Goal: Task Accomplishment & Management: Manage account settings

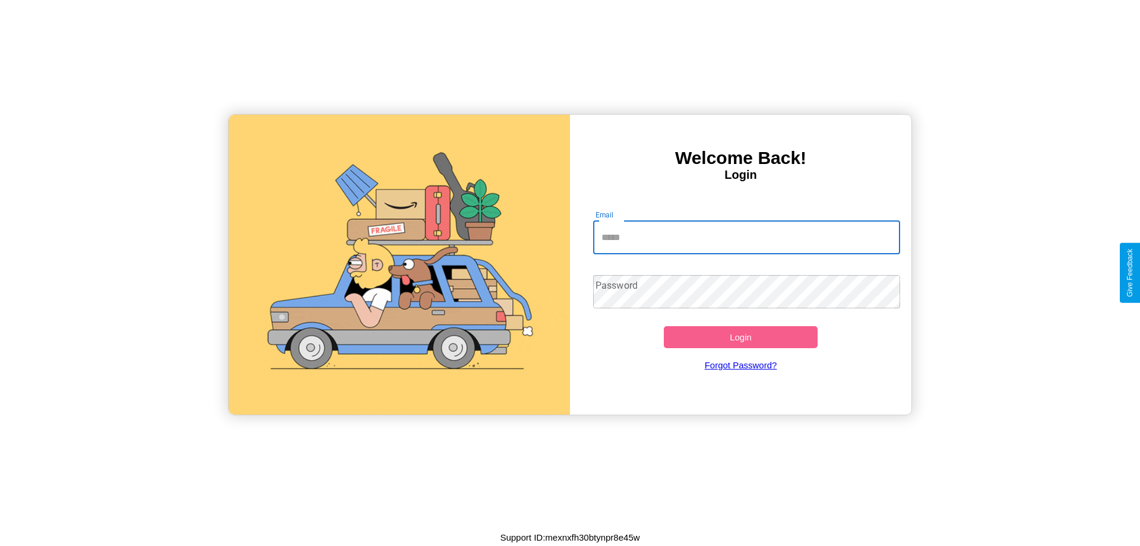
click at [746, 237] on input "Email" at bounding box center [747, 237] width 308 height 33
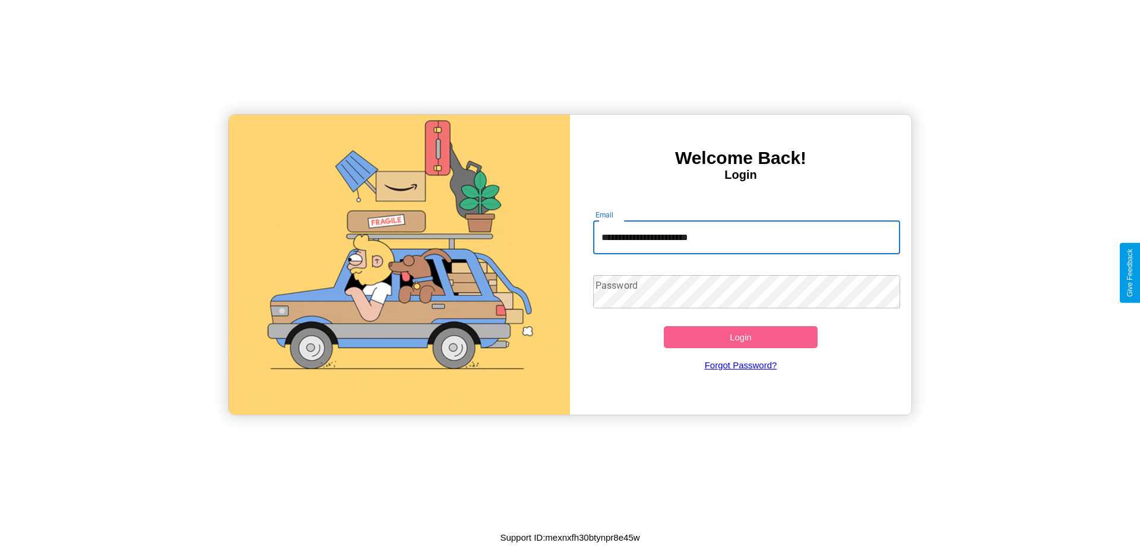
type input "**********"
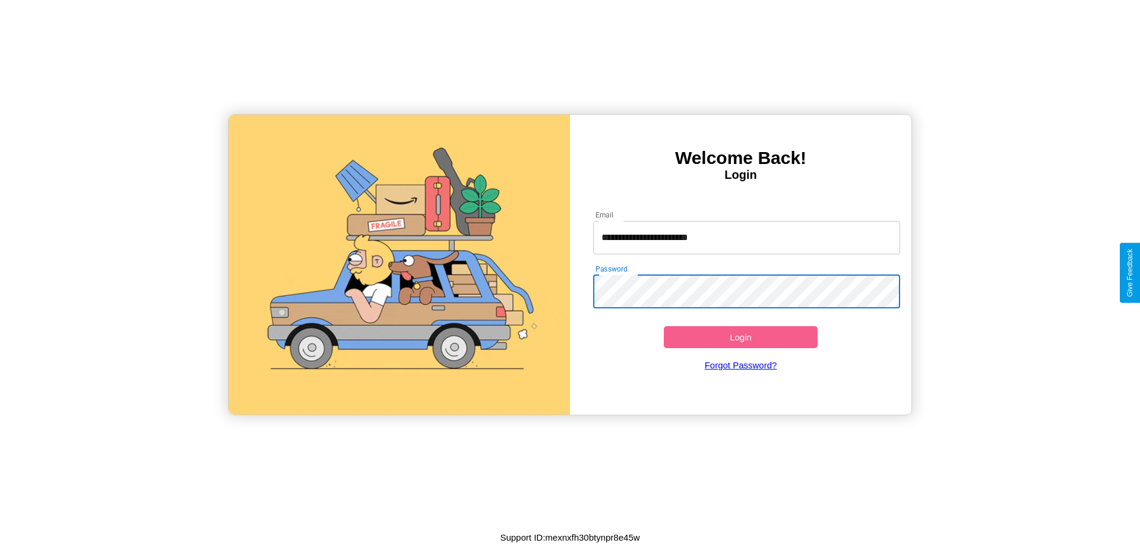
click at [740, 337] on button "Login" at bounding box center [741, 337] width 154 height 22
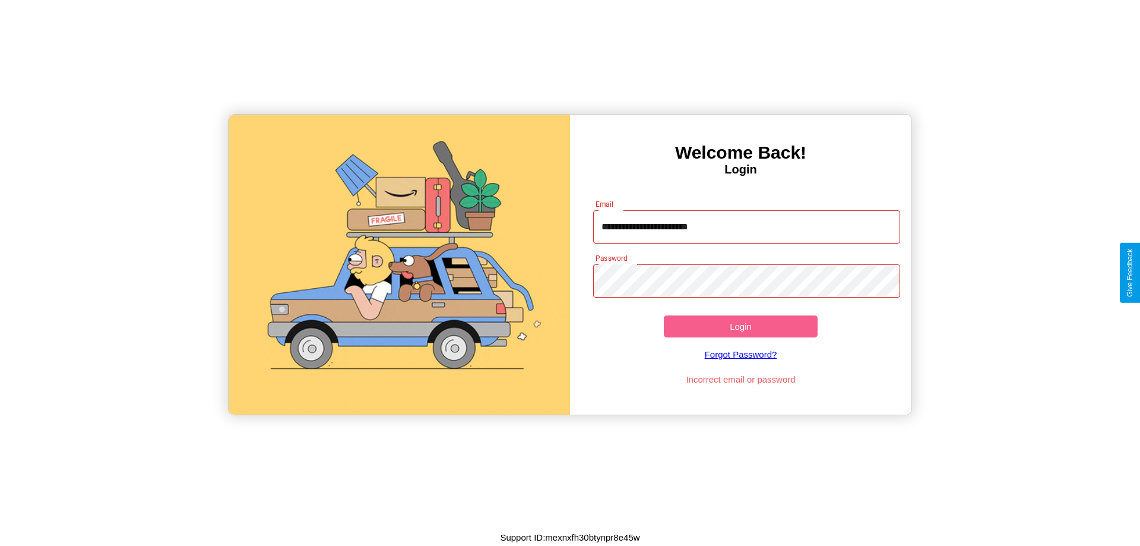
click at [740, 326] on button "Login" at bounding box center [741, 326] width 154 height 22
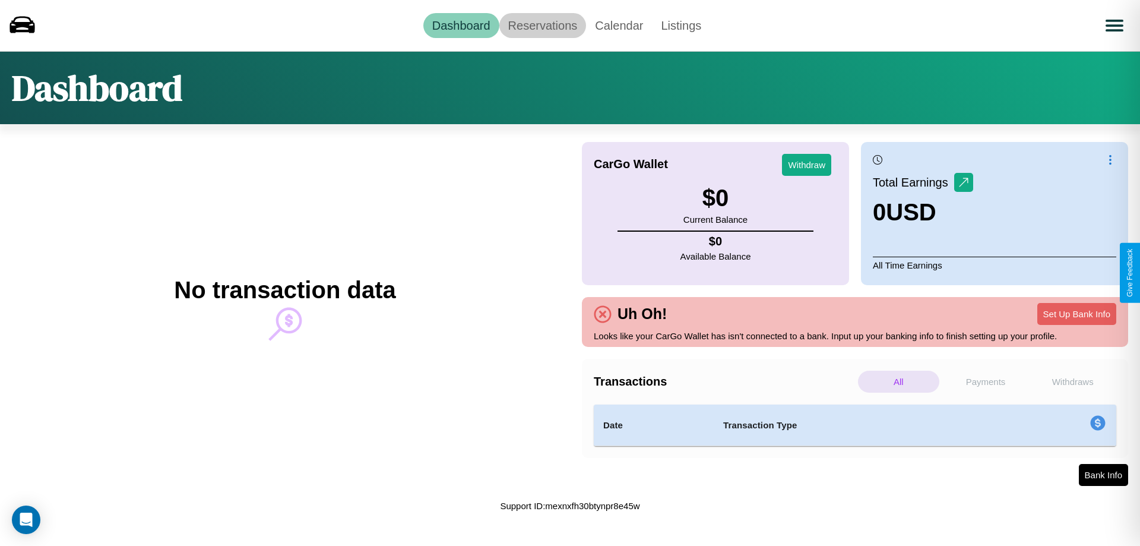
click at [542, 25] on link "Reservations" at bounding box center [542, 25] width 87 height 25
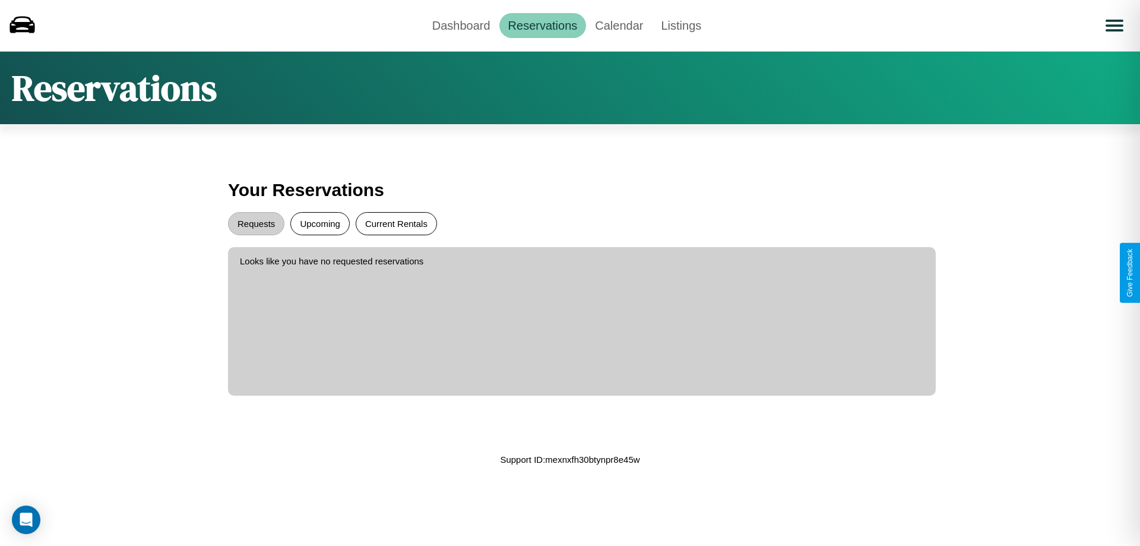
click at [396, 223] on button "Current Rentals" at bounding box center [396, 223] width 81 height 23
click at [256, 223] on button "Requests" at bounding box center [256, 223] width 56 height 23
click at [461, 25] on link "Dashboard" at bounding box center [461, 25] width 76 height 25
